Goal: Task Accomplishment & Management: Manage account settings

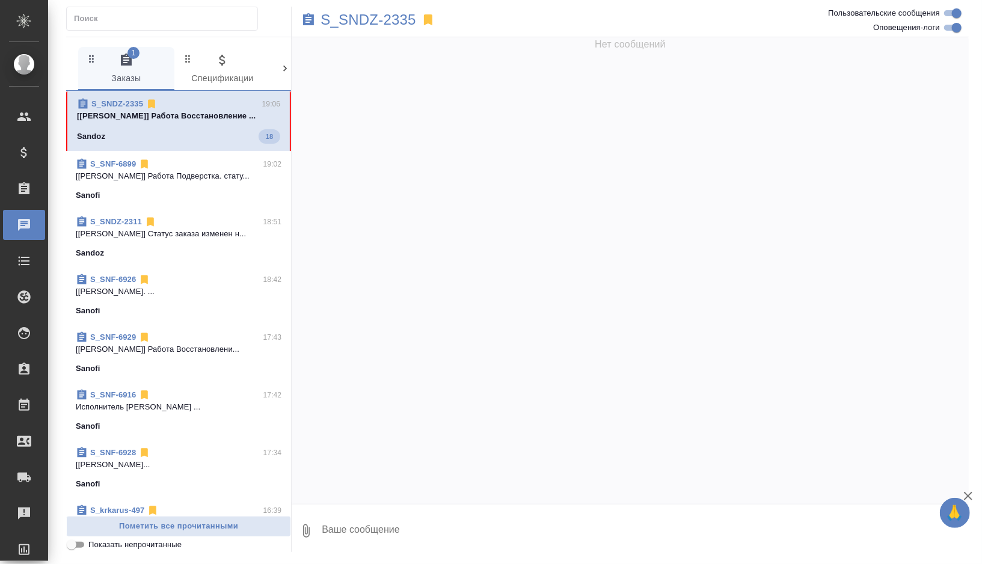
scroll to position [7275, 0]
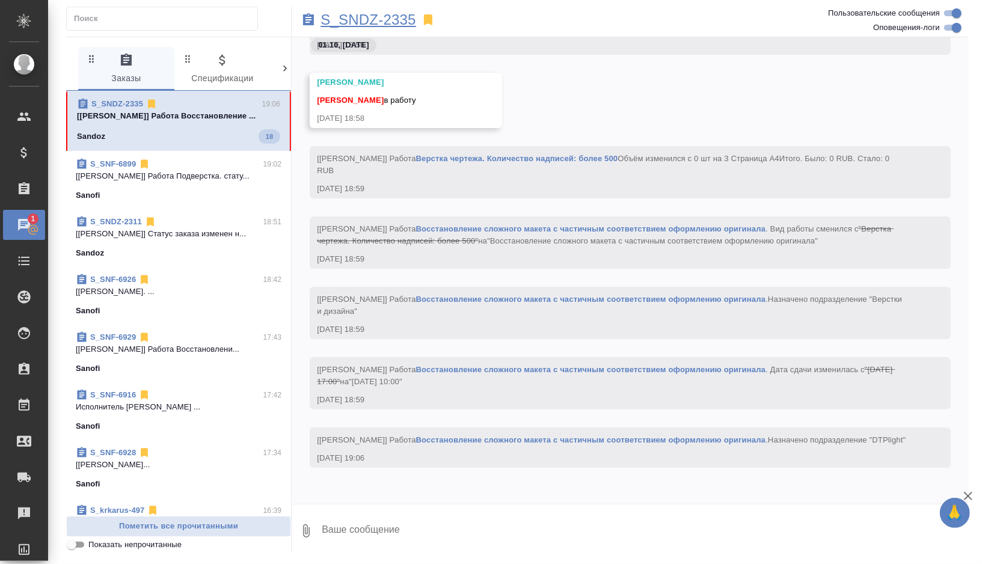
click at [380, 22] on p "S_SNDZ-2335" at bounding box center [369, 20] width 96 height 12
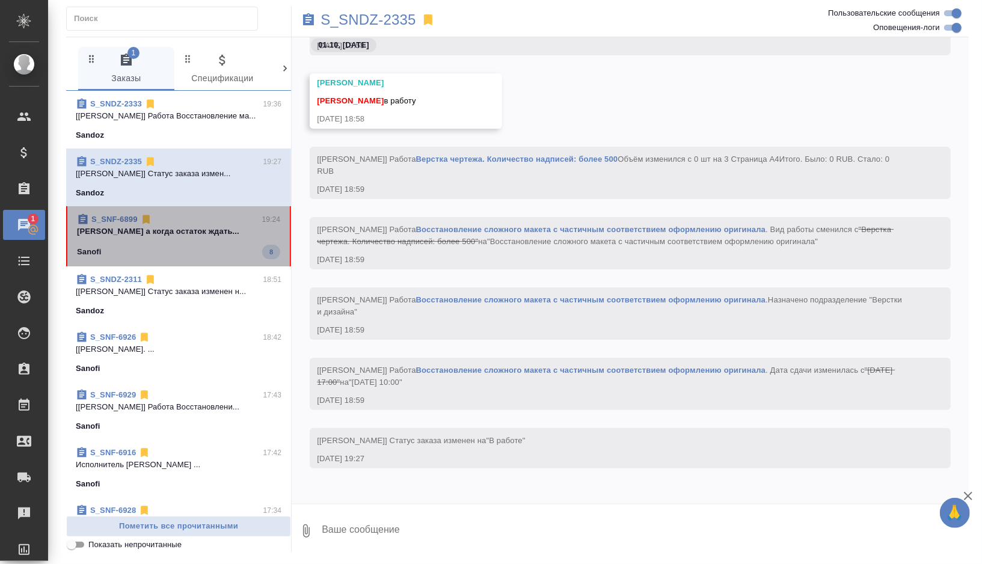
click at [160, 243] on span "S_SNF-6899 19:24 [PERSON_NAME] а когда остаток ждать... Sanofi 8" at bounding box center [178, 237] width 203 height 46
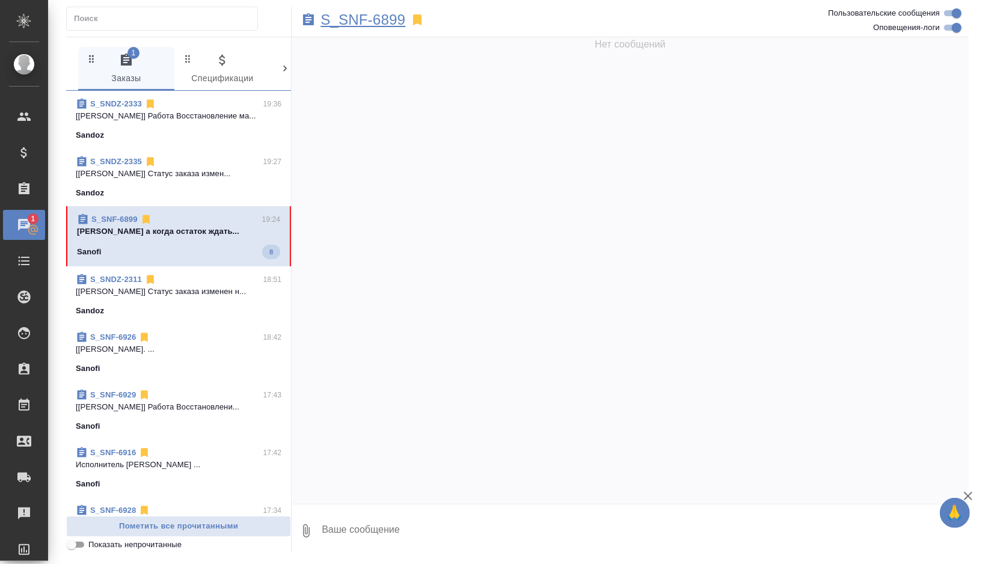
click at [384, 22] on p "S_SNF-6899" at bounding box center [363, 20] width 85 height 12
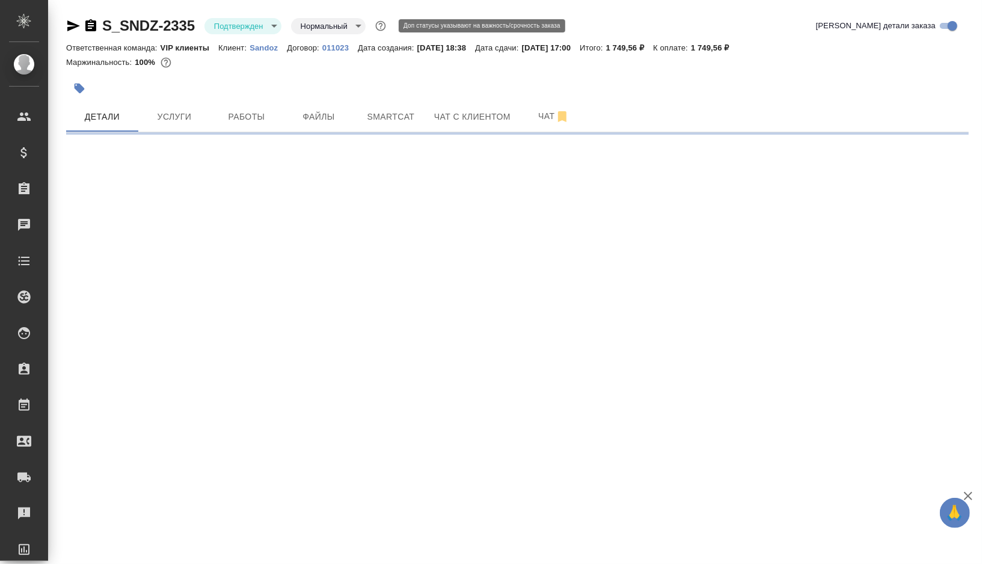
select select "RU"
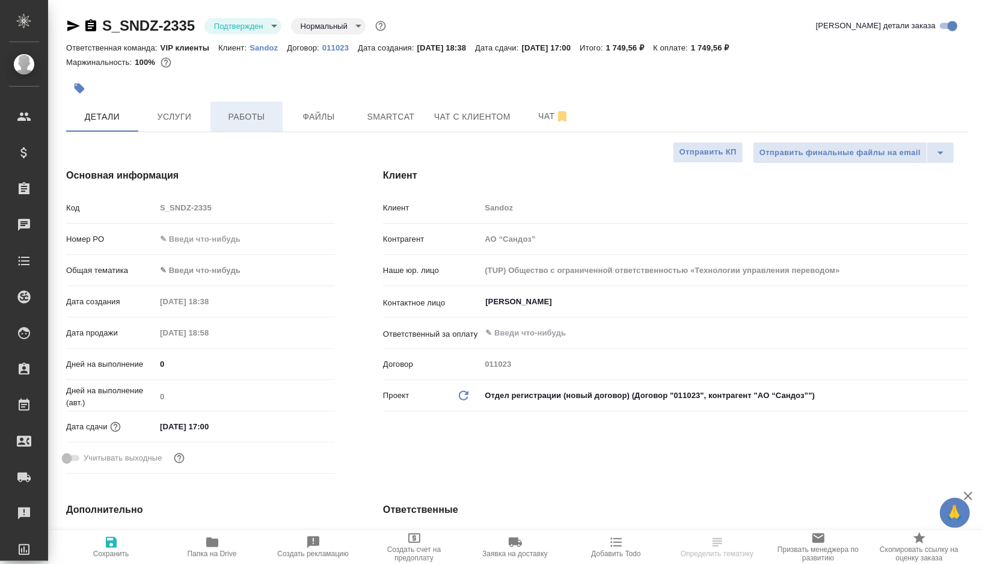
type input "[PERSON_NAME]"
type input "Комаров Роман"
click at [256, 124] on button "Работы" at bounding box center [247, 117] width 72 height 30
type textarea "x"
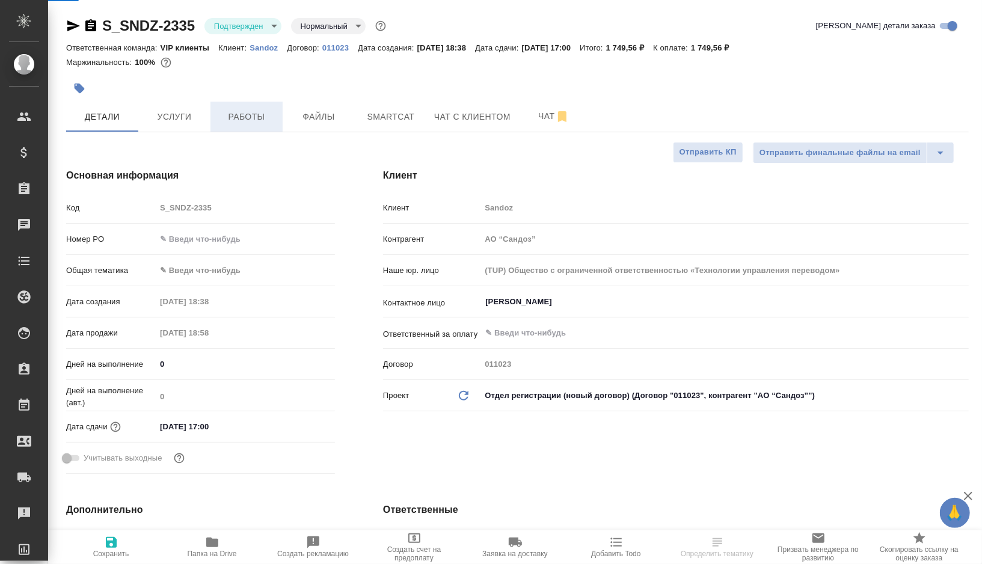
type textarea "x"
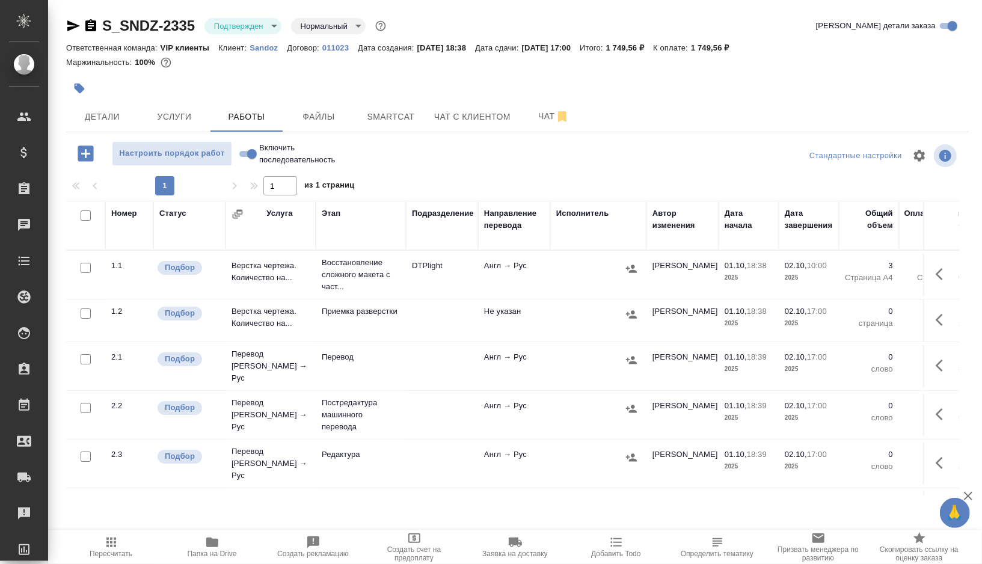
click at [243, 31] on body "🙏 .cls-1 fill:#fff; AWATERA Gorshkova Valentina Клиенты Спецификации Заказы 0 Ч…" at bounding box center [491, 282] width 982 height 564
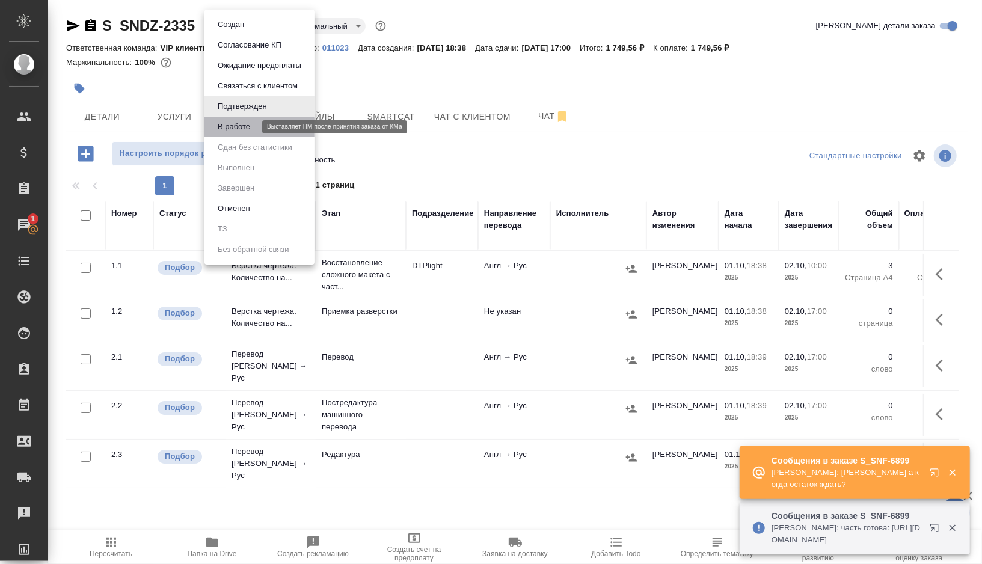
click at [237, 131] on button "В работе" at bounding box center [234, 126] width 40 height 13
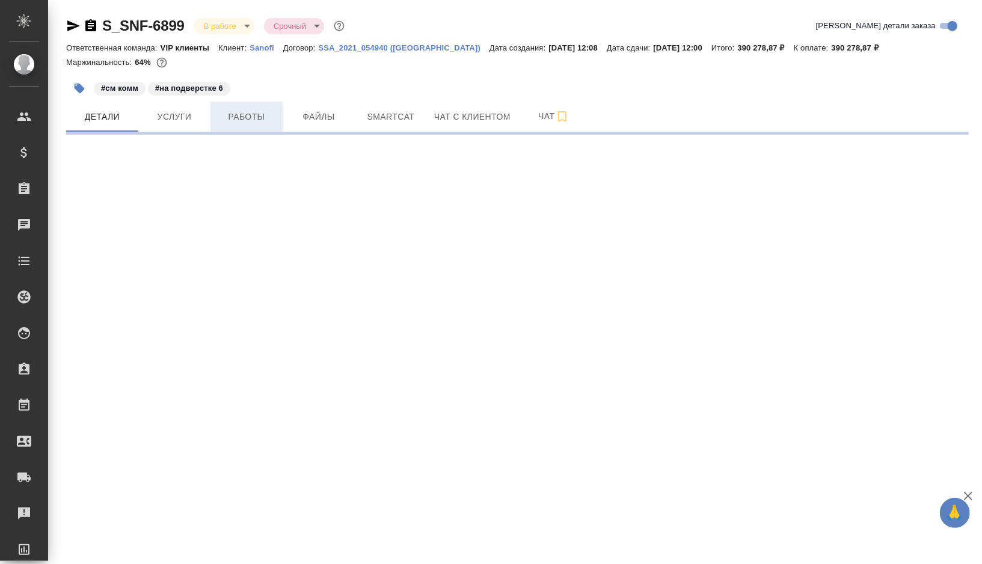
click at [224, 124] on button "Работы" at bounding box center [247, 117] width 72 height 30
select select "RU"
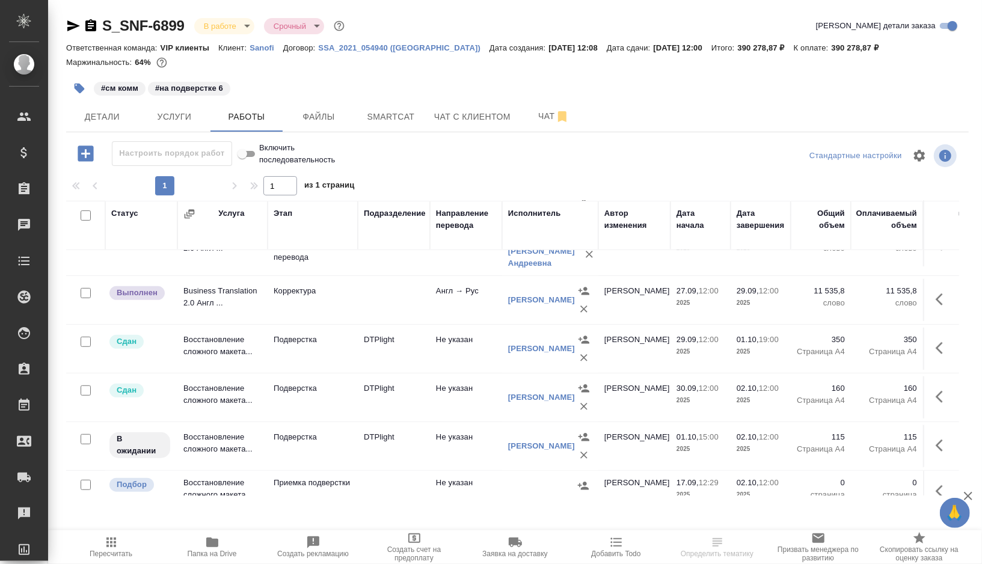
scroll to position [487, 0]
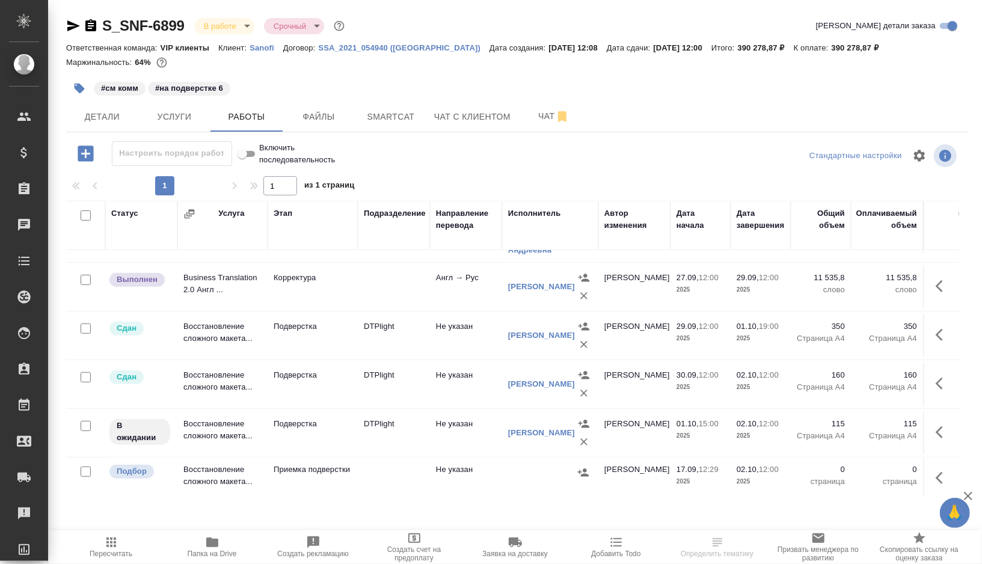
click at [393, 442] on td "DTPlight" at bounding box center [394, 433] width 72 height 42
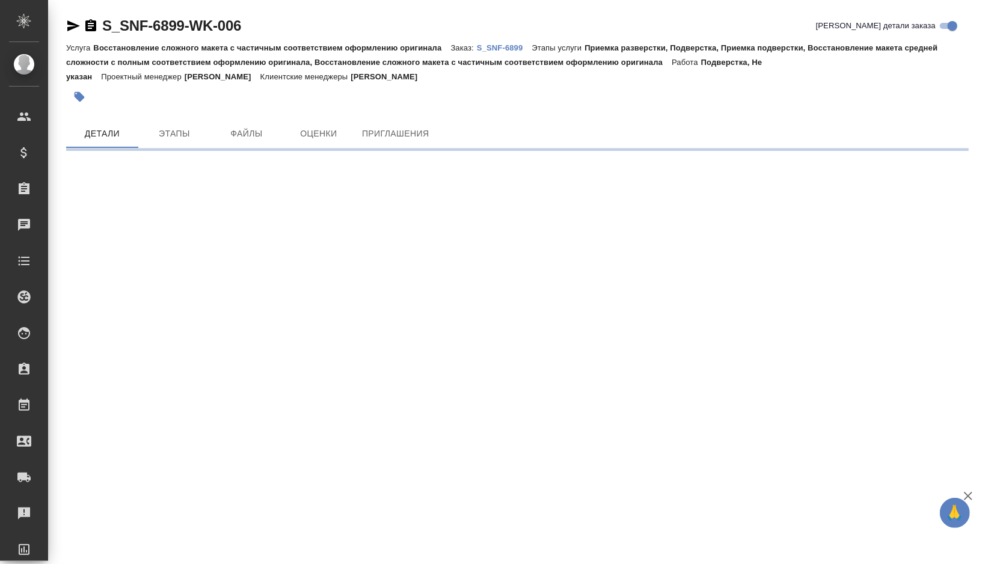
click at [75, 25] on icon "button" at bounding box center [73, 25] width 13 height 11
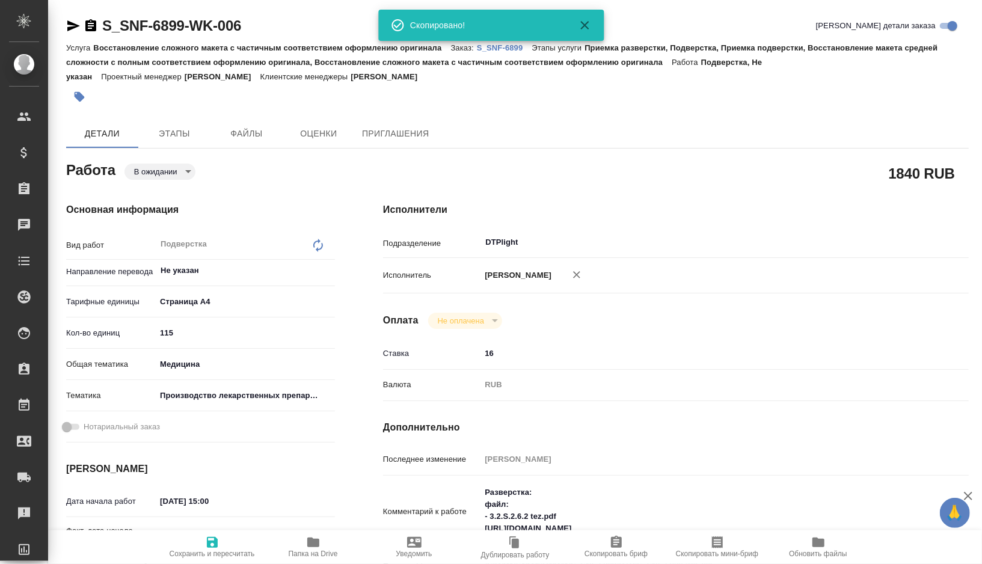
type textarea "x"
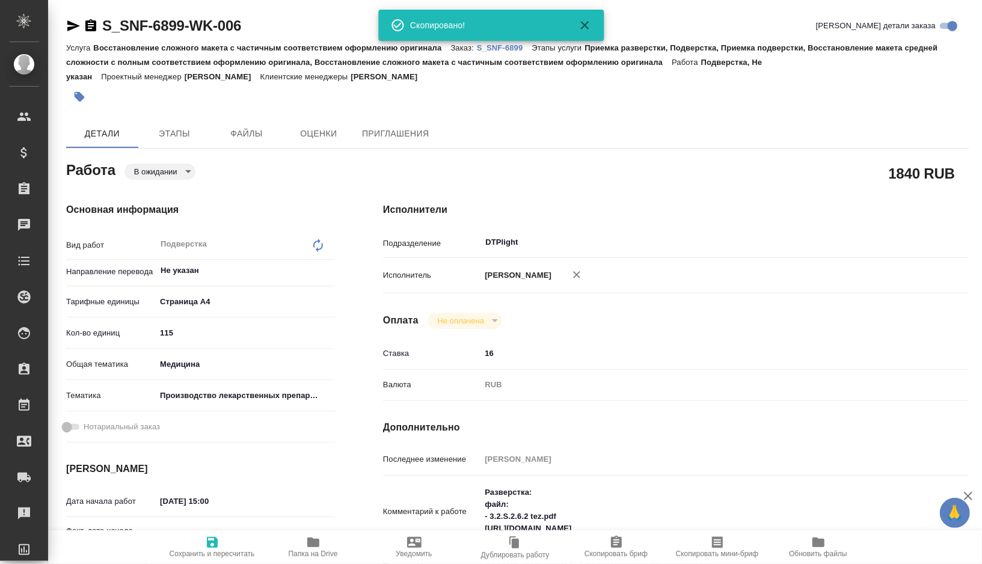
type textarea "x"
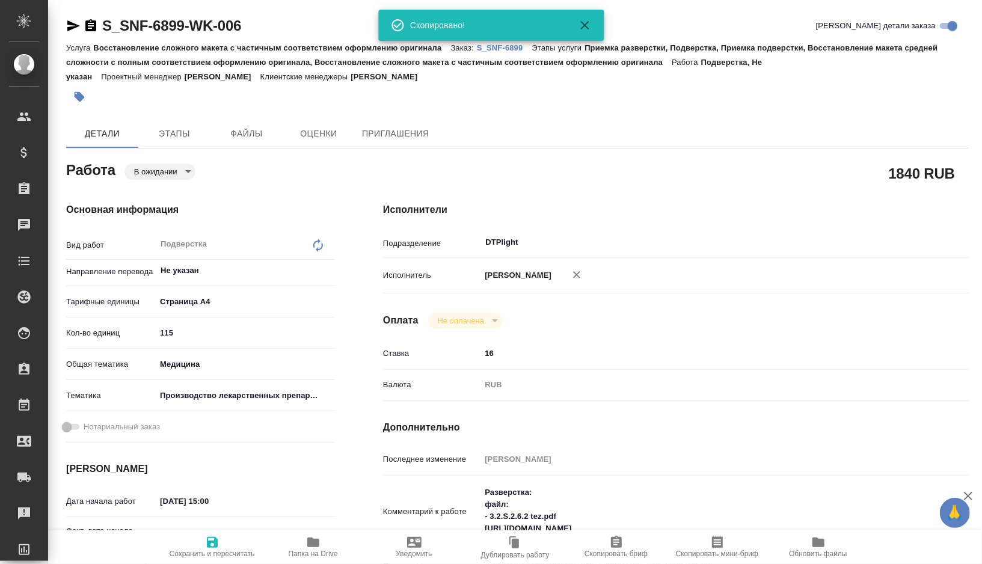
type textarea "x"
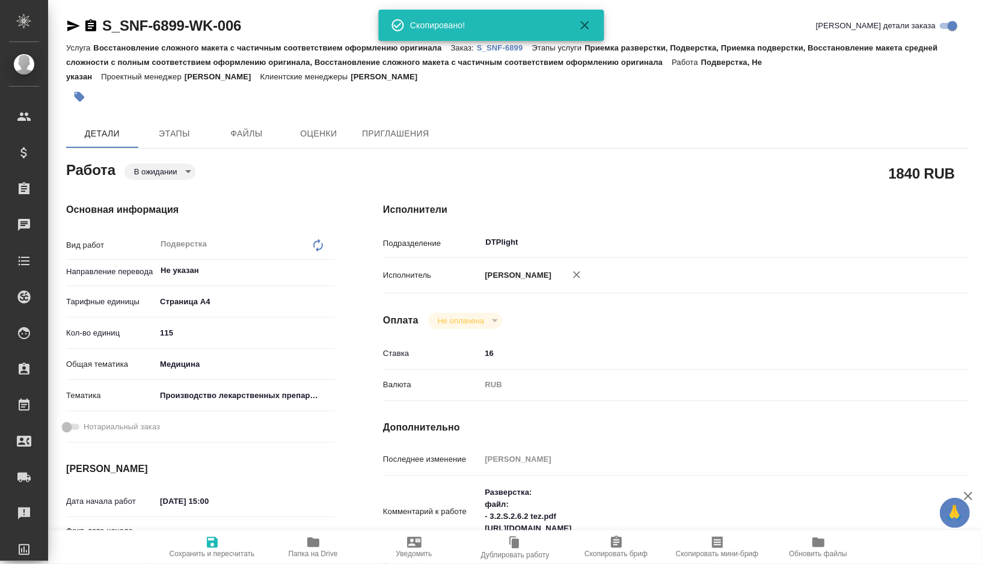
type textarea "x"
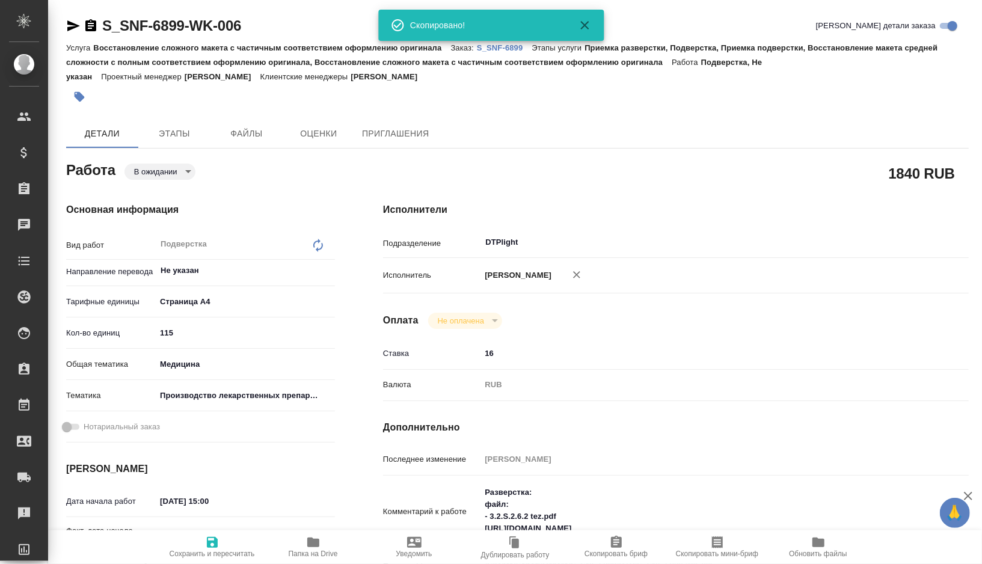
type textarea "x"
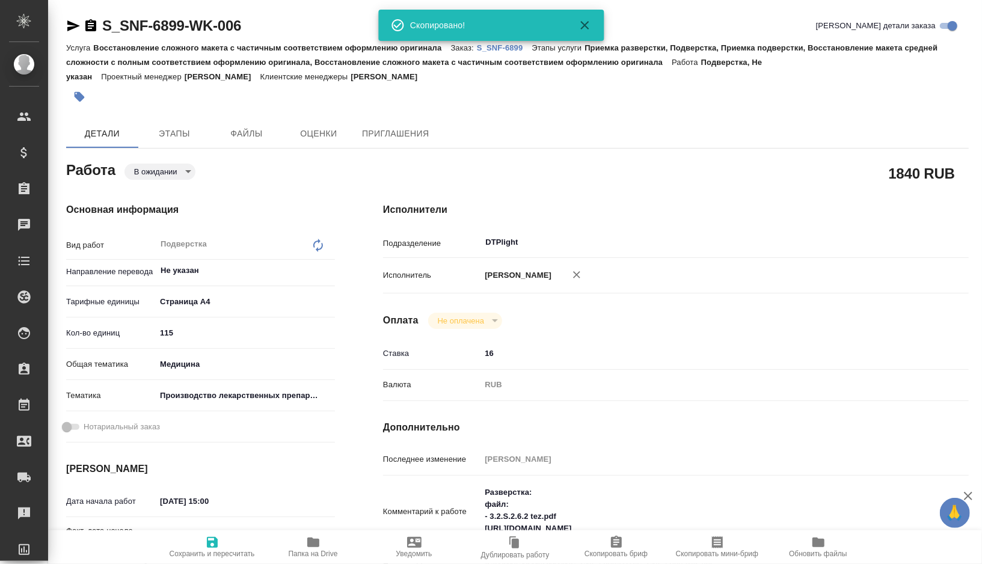
type textarea "x"
